Goal: Task Accomplishment & Management: Use online tool/utility

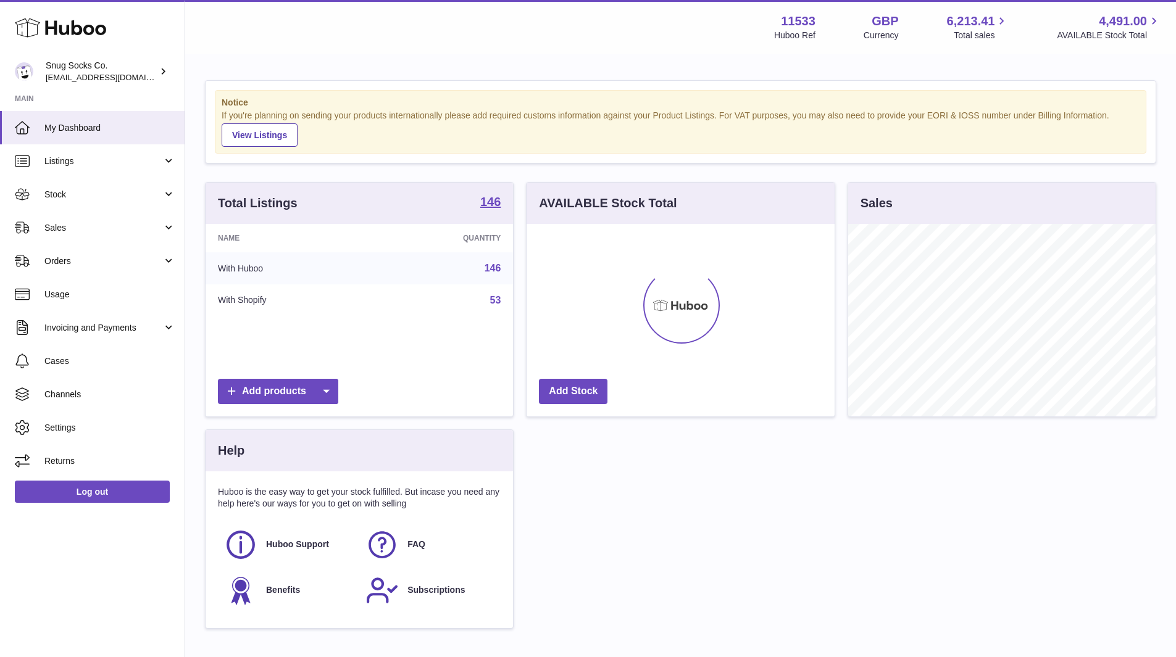
scroll to position [193, 308]
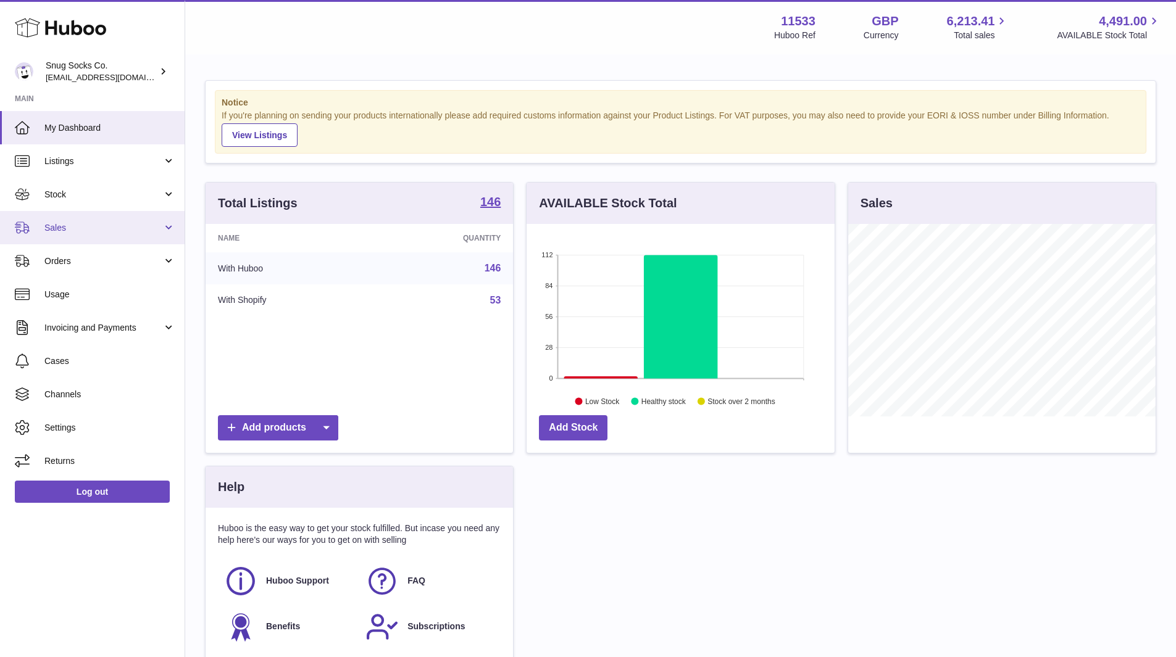
click at [77, 237] on link "Sales" at bounding box center [92, 227] width 185 height 33
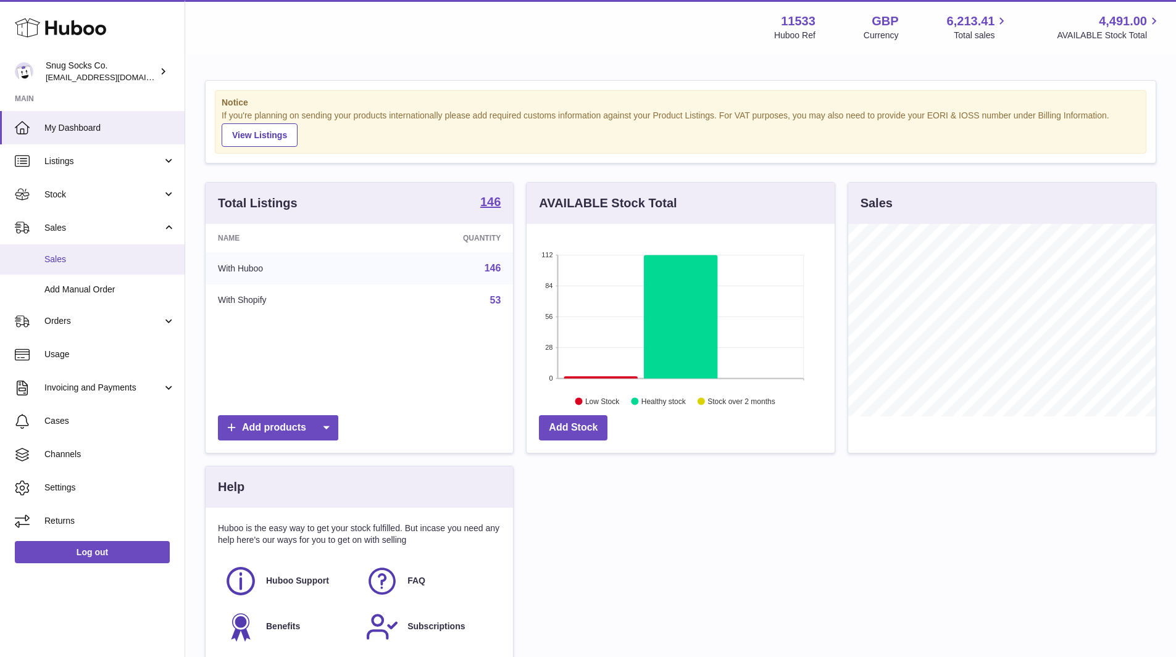
click at [81, 258] on span "Sales" at bounding box center [109, 260] width 131 height 12
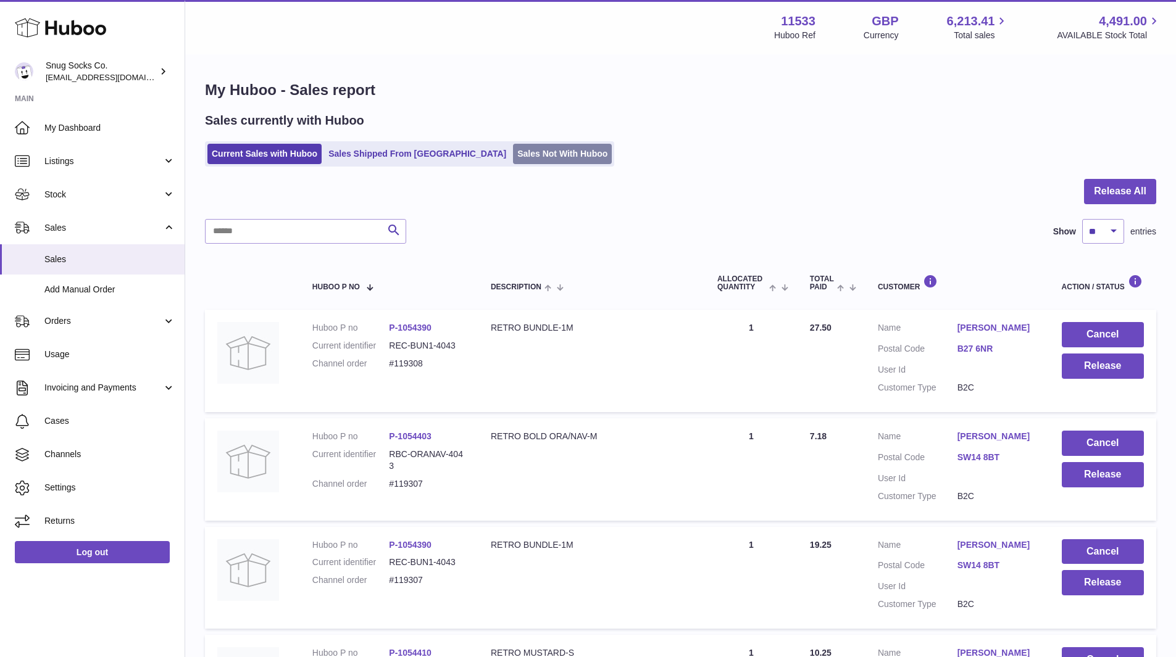
click at [513, 157] on link "Sales Not With Huboo" at bounding box center [562, 154] width 99 height 20
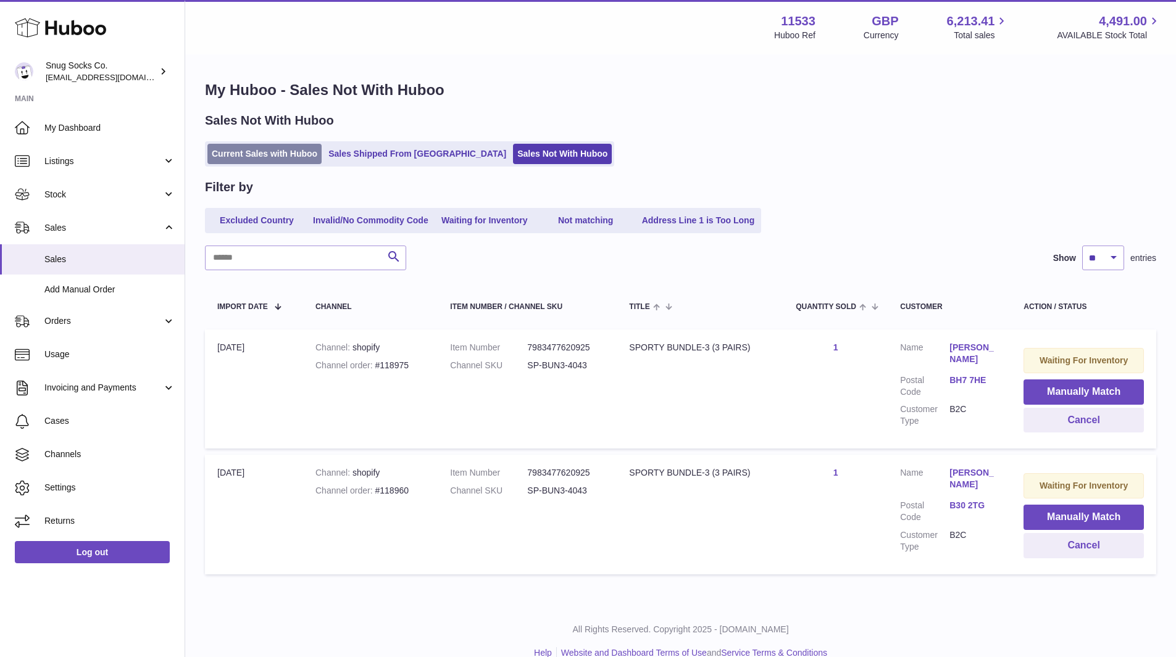
click at [265, 153] on link "Current Sales with Huboo" at bounding box center [264, 154] width 114 height 20
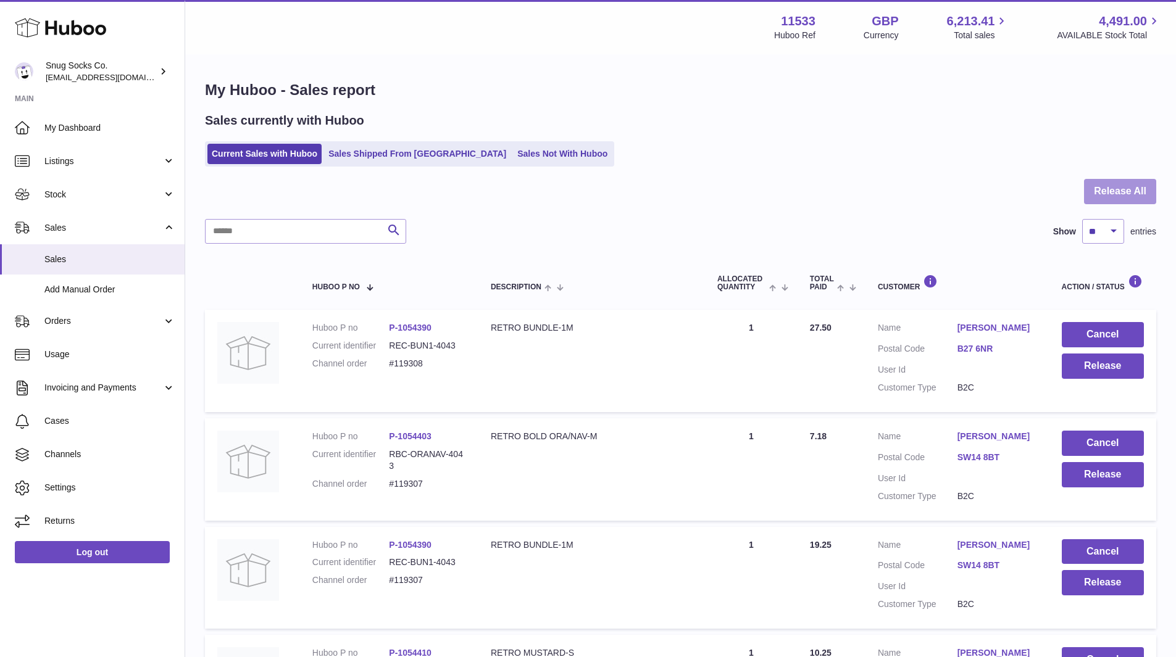
click at [1116, 197] on button "Release All" at bounding box center [1120, 191] width 72 height 25
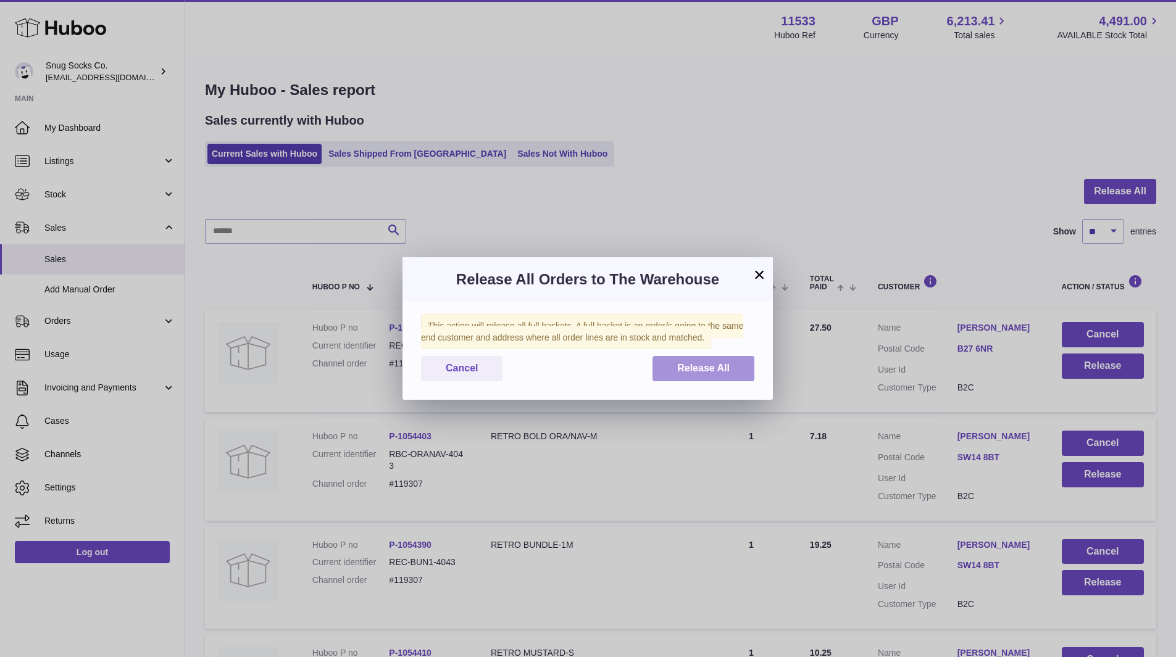
click at [707, 379] on button "Release All" at bounding box center [703, 368] width 102 height 25
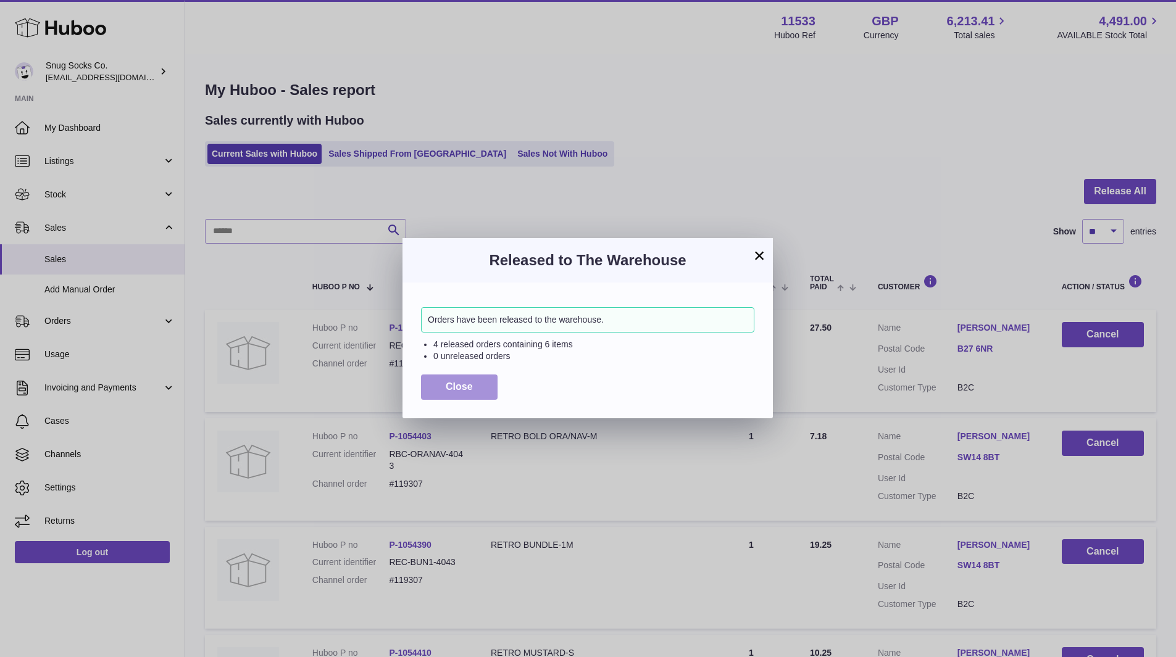
click at [438, 392] on button "Close" at bounding box center [459, 387] width 77 height 25
